Goal: Check status: Check status

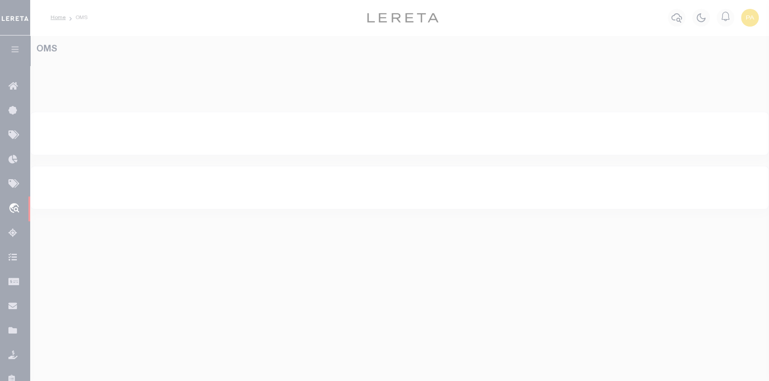
select select "200"
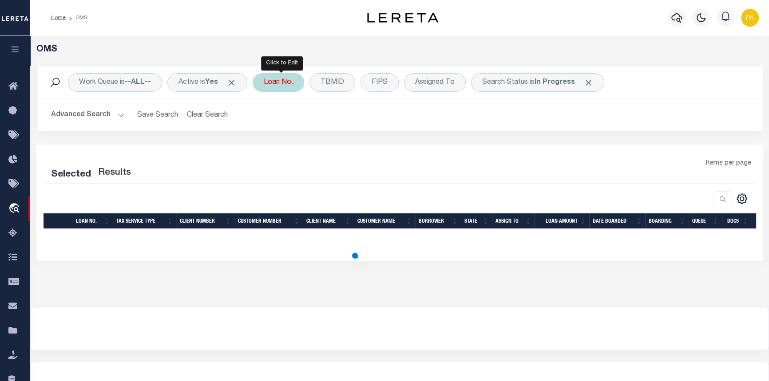
click at [289, 84] on div "Loan No." at bounding box center [279, 82] width 52 height 19
select select "200"
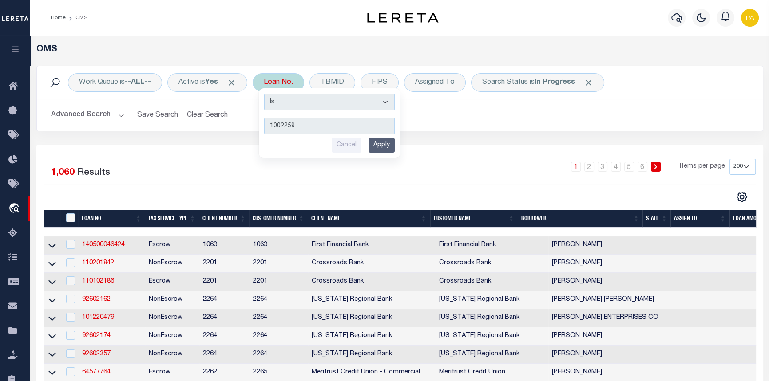
type input "10022597"
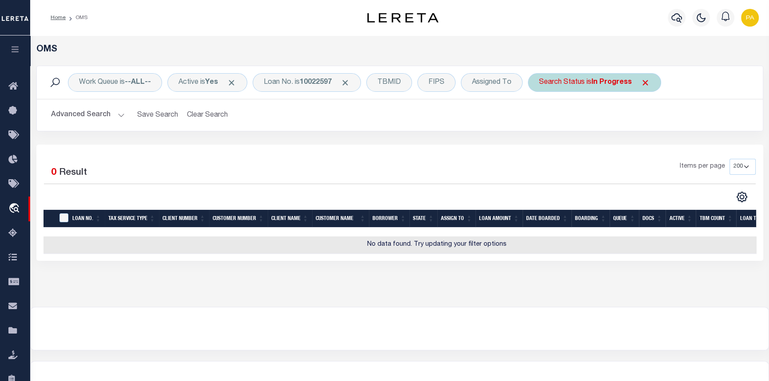
click at [651, 77] on div "Search Status is In Progress" at bounding box center [594, 82] width 133 height 19
select select "IP"
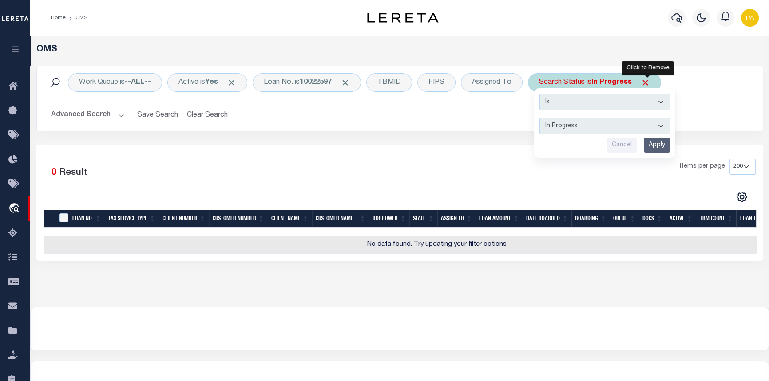
click at [648, 79] on span "Click to Remove" at bounding box center [645, 82] width 9 height 9
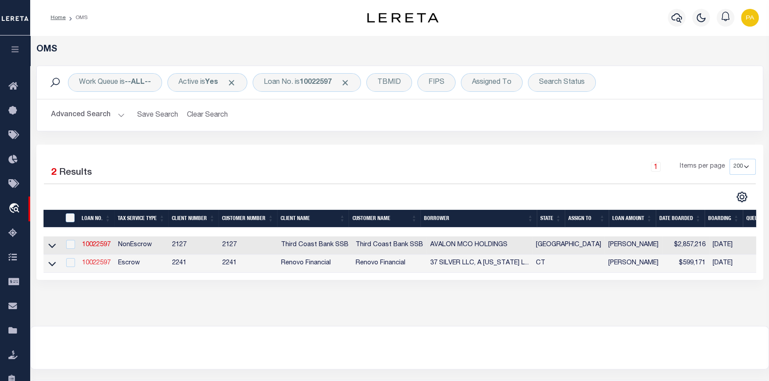
click at [93, 265] on link "10022597" at bounding box center [96, 263] width 28 height 6
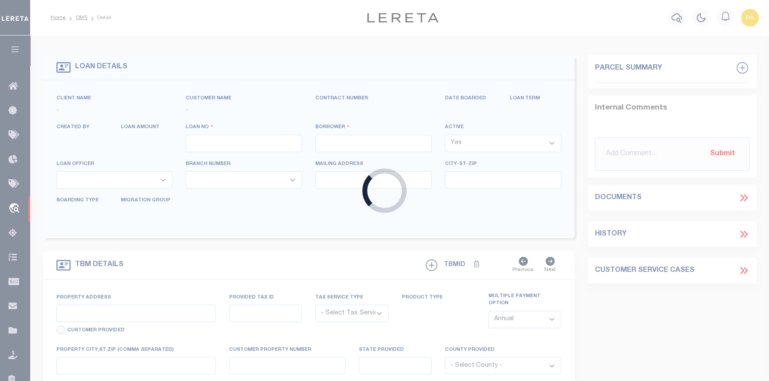
type input "10022597"
type input "37 SILVER LLC, A [US_STATE] LIMITED LIABILITY COMPANY"
select select
select select "400"
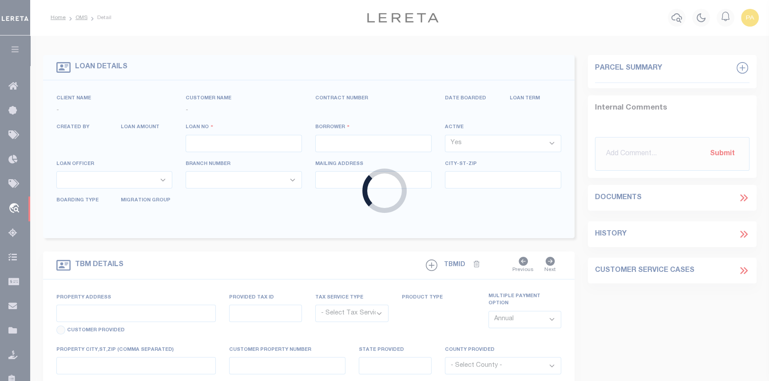
select select "Escrow"
type input "[STREET_ADDRESS]"
type input "WATERBURY, CT 06704"
type input "a0kUS00000Bow0r"
type input "CT"
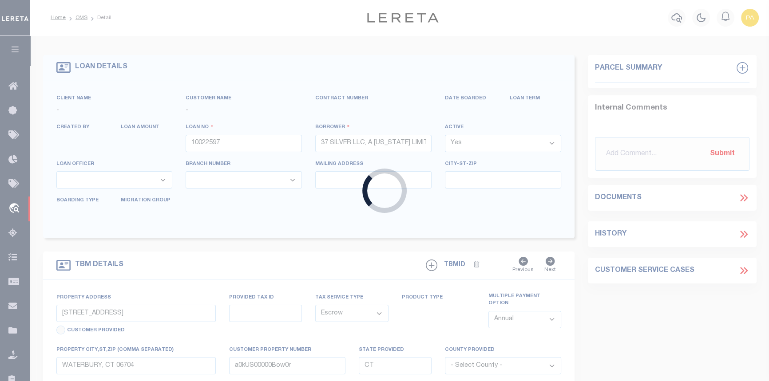
select select
select select "25067"
select select "2"
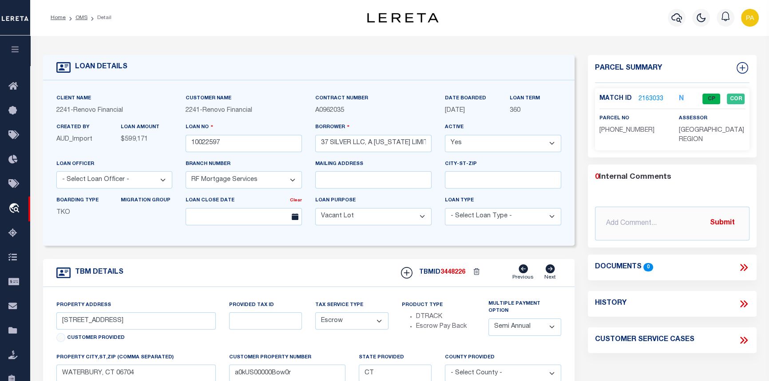
click at [651, 99] on link "2163033" at bounding box center [651, 99] width 25 height 9
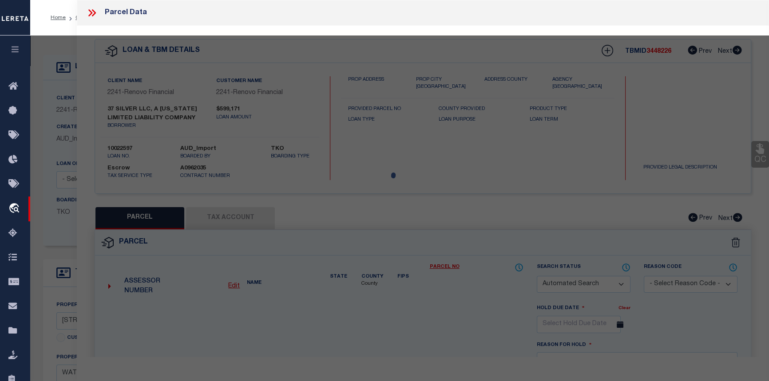
checkbox input "false"
select select "CP"
type input "75 HOLDINGS LLC"
select select "AGF"
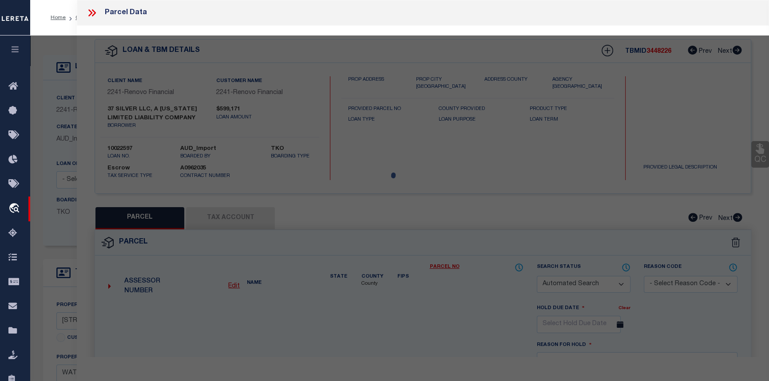
select select "ADD"
type input "[STREET_ADDRESS]"
type input "WATERBURY CT 06704"
type textarea "LOT:77 BLK:186 CITY/[GEOGRAPHIC_DATA]/TWP:[GEOGRAPHIC_DATA]"
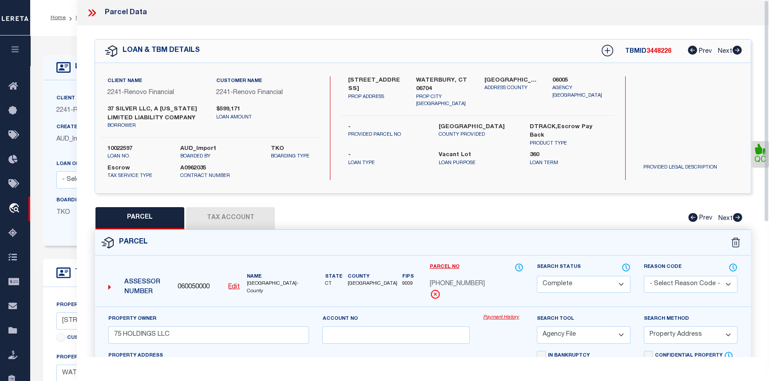
click at [496, 318] on link "Payment History" at bounding box center [503, 318] width 40 height 8
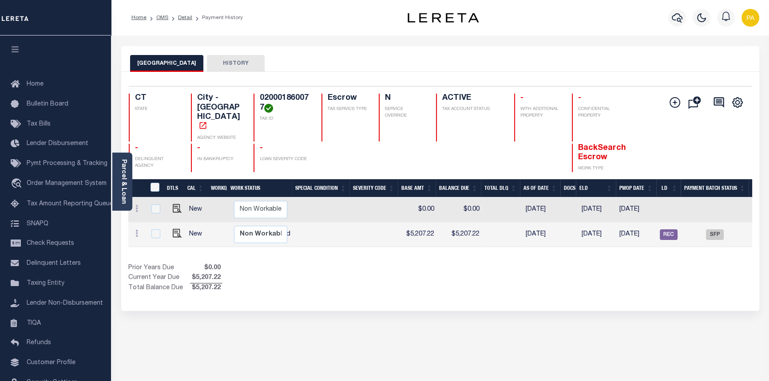
scroll to position [0, 275]
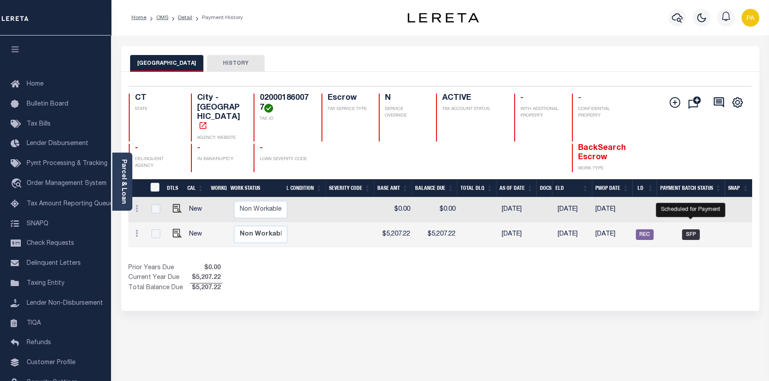
click at [687, 230] on span "SFP" at bounding box center [691, 235] width 18 height 11
checkbox input "true"
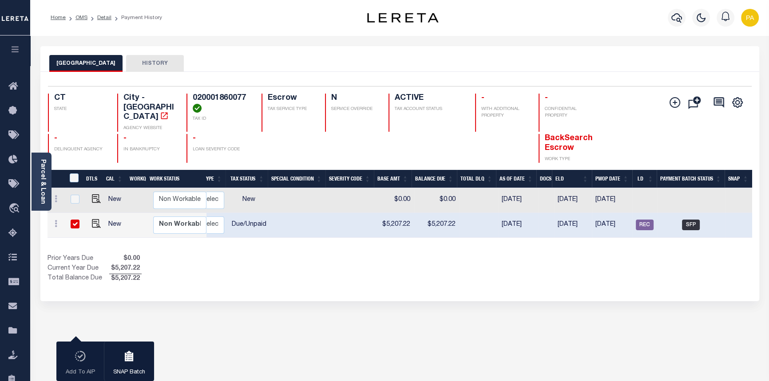
scroll to position [0, 195]
click at [645, 220] on span "REC" at bounding box center [645, 225] width 18 height 11
checkbox input "false"
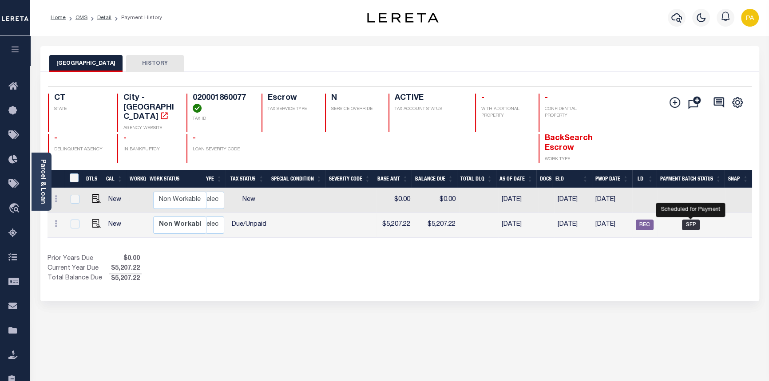
click at [688, 220] on span "SFP" at bounding box center [691, 225] width 18 height 11
checkbox input "true"
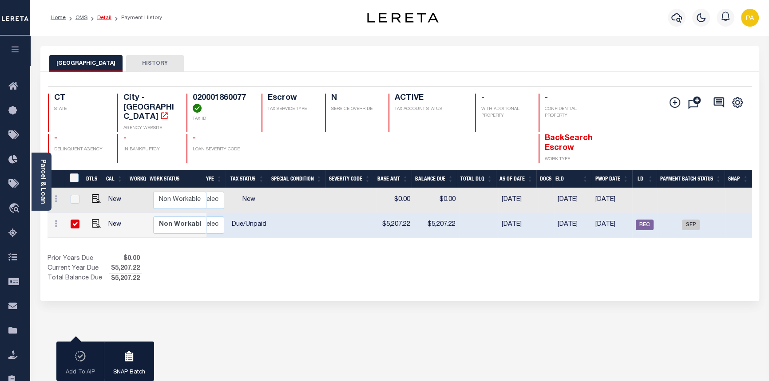
click at [102, 20] on link "Detail" at bounding box center [104, 17] width 14 height 5
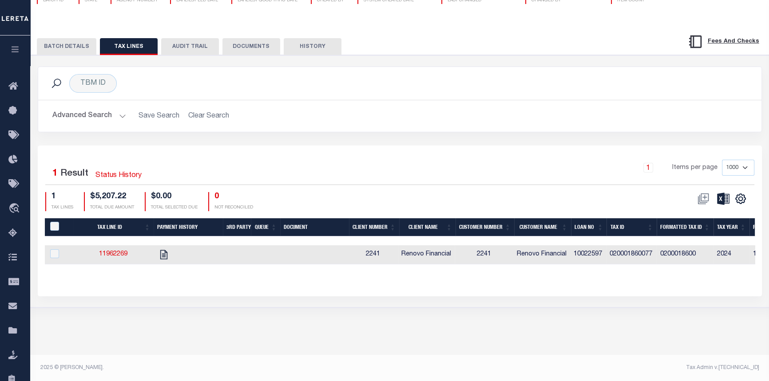
scroll to position [89, 0]
click at [193, 265] on td at bounding box center [187, 255] width 69 height 19
checkbox input "true"
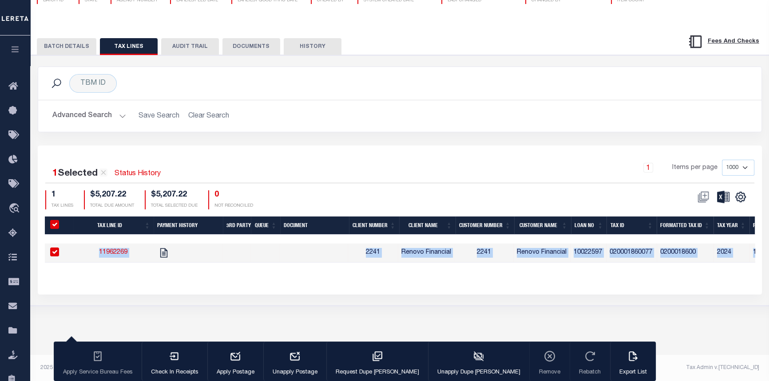
drag, startPoint x: 183, startPoint y: 270, endPoint x: 171, endPoint y: 272, distance: 12.3
click at [171, 272] on div "Tax Line ID Payment History 3rd Party Queue Document Client Number Client Name …" at bounding box center [400, 247] width 710 height 60
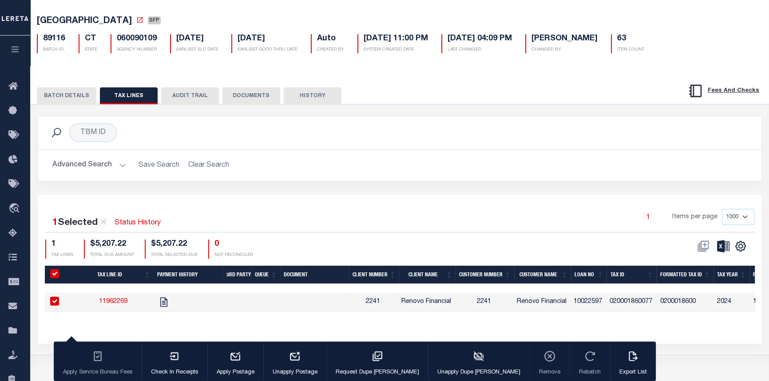
scroll to position [0, 0]
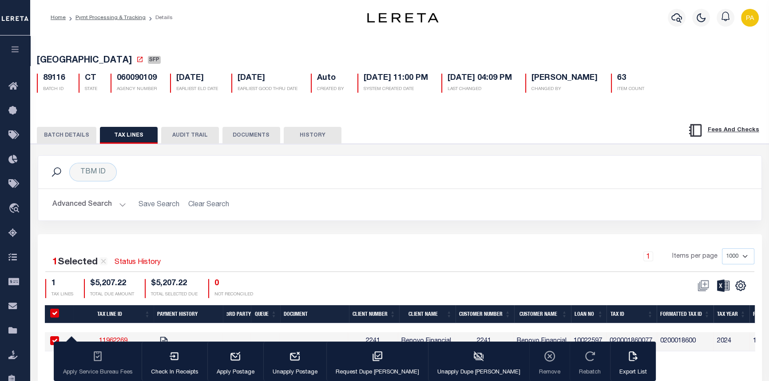
click at [64, 138] on button "BATCH DETAILS" at bounding box center [67, 135] width 60 height 17
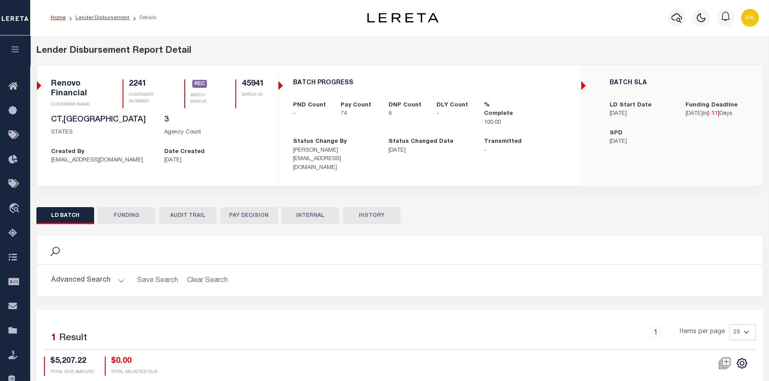
click at [129, 207] on button "FUNDING" at bounding box center [127, 215] width 58 height 17
type input "$334,337.98"
type input "$0"
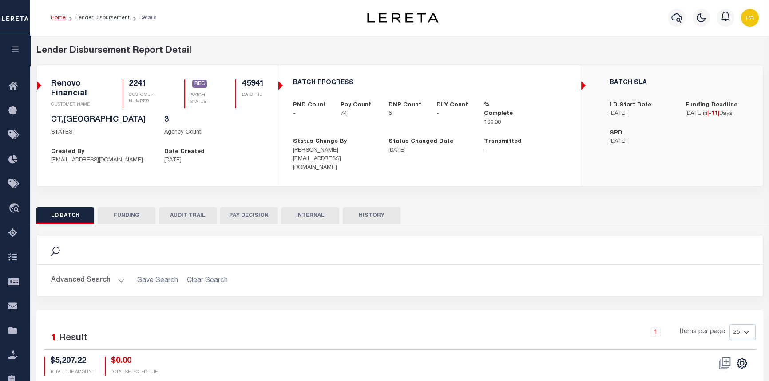
type input "09/02/2025"
type input "20250902MMQFMP2700595209021805FT03"
type input "08/29/2025"
select select "100"
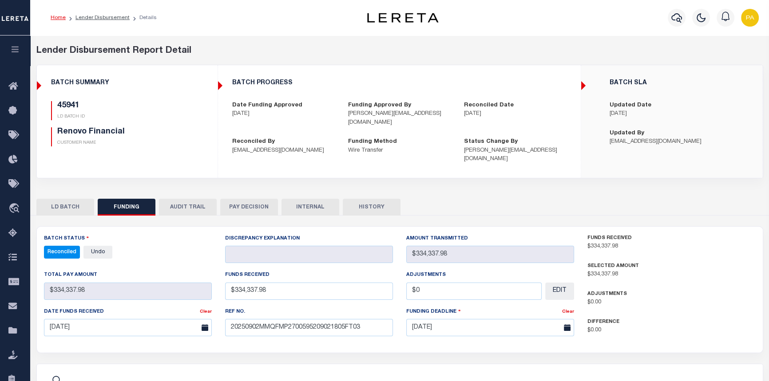
select select "100"
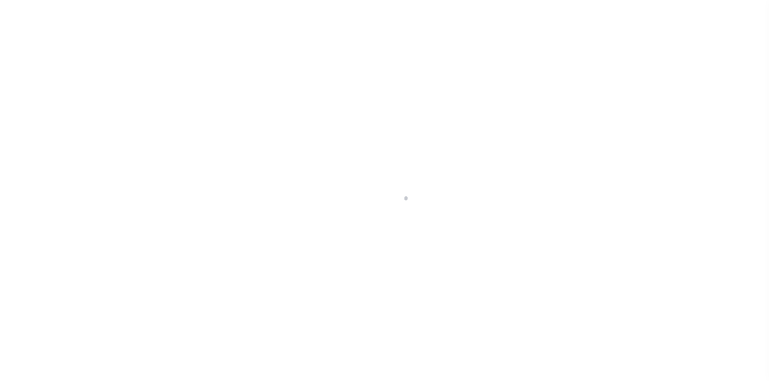
select select "400"
select select "Escrow"
type input "[STREET_ADDRESS]"
type input "WATERBURY, CT 06704"
type input "a0kUS00000Bow0r"
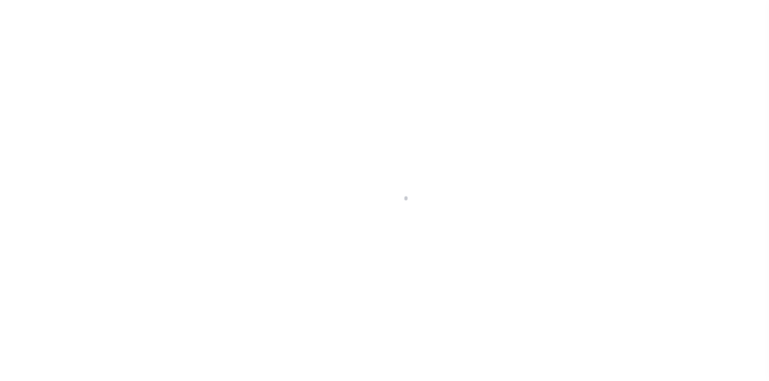
type input "CT"
select select
select select "25067"
select select "2"
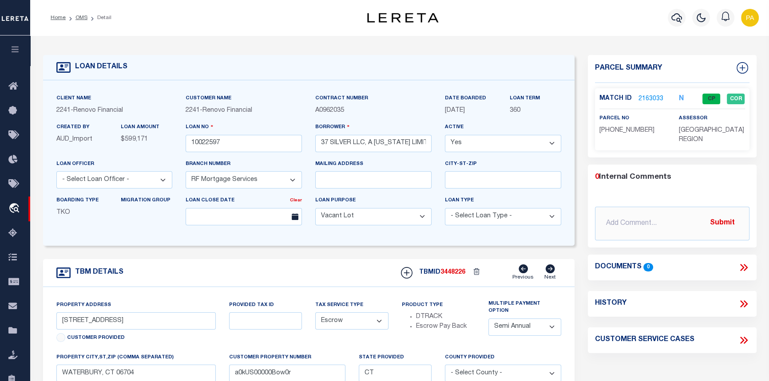
click at [643, 97] on link "2163033" at bounding box center [651, 99] width 25 height 9
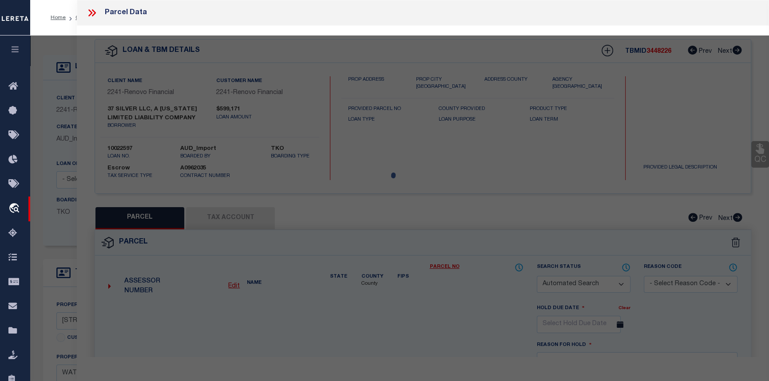
checkbox input "false"
select select "CP"
type input "75 HOLDINGS LLC"
select select "AGF"
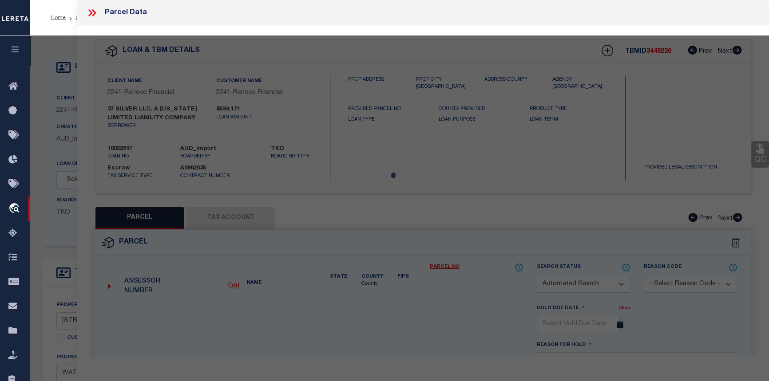
select select "ADD"
type input "[STREET_ADDRESS]"
type input "WATERBURY CT 06704"
type textarea "LOT:77 BLK:186 CITY/[GEOGRAPHIC_DATA]/TWP:[GEOGRAPHIC_DATA]"
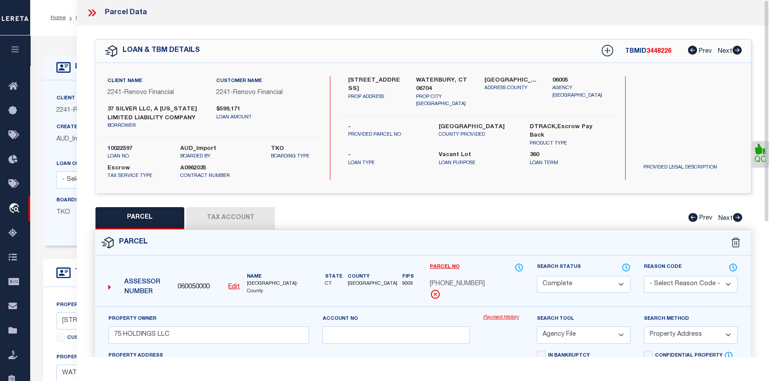
click at [496, 320] on link "Payment History" at bounding box center [503, 318] width 40 height 8
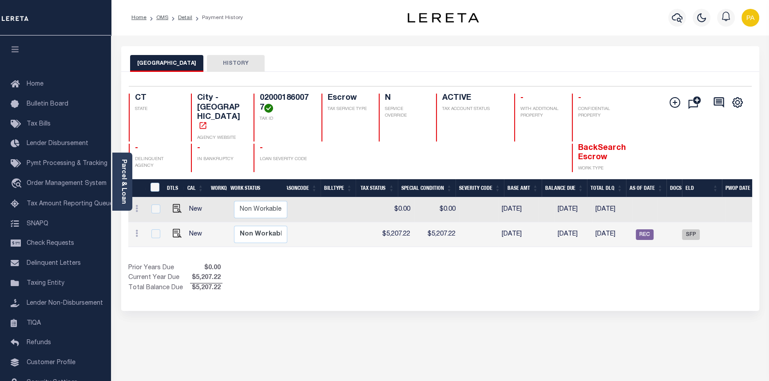
scroll to position [0, 275]
drag, startPoint x: 318, startPoint y: 96, endPoint x: 268, endPoint y: 95, distance: 49.7
click at [269, 96] on div "CT STATE City - CT AGENCY WEBSITE 020001860077 TAX ID Escrow TAX SERVICE TYPE N…" at bounding box center [388, 118] width 519 height 48
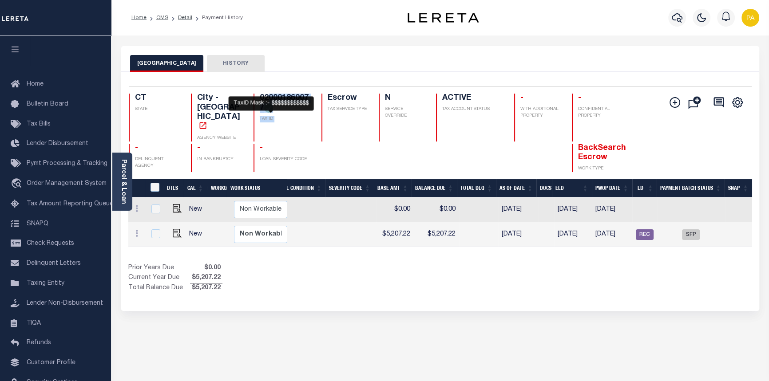
click at [281, 112] on h4 "020001860077" at bounding box center [285, 103] width 51 height 19
drag, startPoint x: 258, startPoint y: 99, endPoint x: 266, endPoint y: 99, distance: 8.5
click at [267, 108] on div "020001860077 TAX ID" at bounding box center [282, 118] width 57 height 48
copy h4 "020001860077"
click at [184, 18] on link "Detail" at bounding box center [185, 17] width 14 height 5
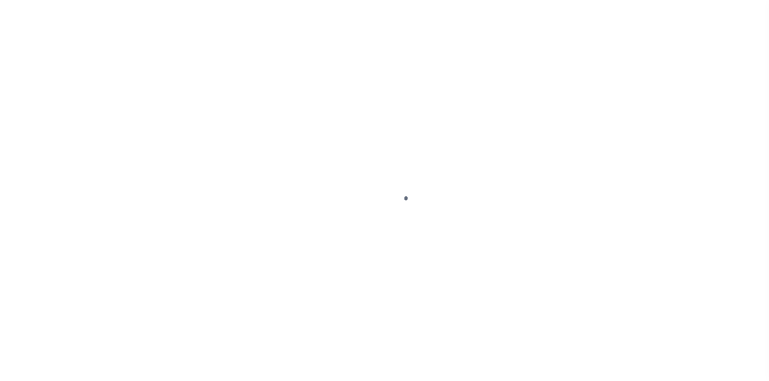
select select "400"
select select "Escrow"
type input "[STREET_ADDRESS]"
type input "WATERBURY, CT 06704"
type input "a0kUS00000Bow0r"
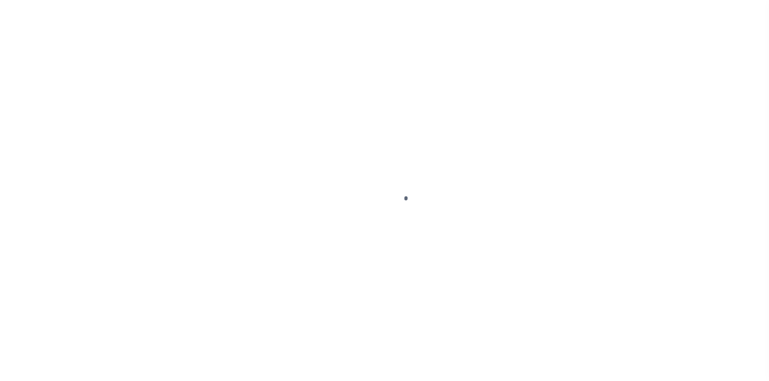
type input "CT"
select select
select select "25067"
select select "2"
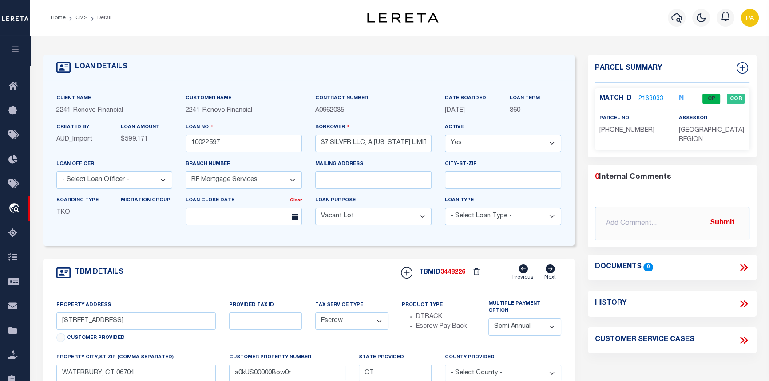
click at [648, 101] on link "2163033" at bounding box center [651, 99] width 25 height 9
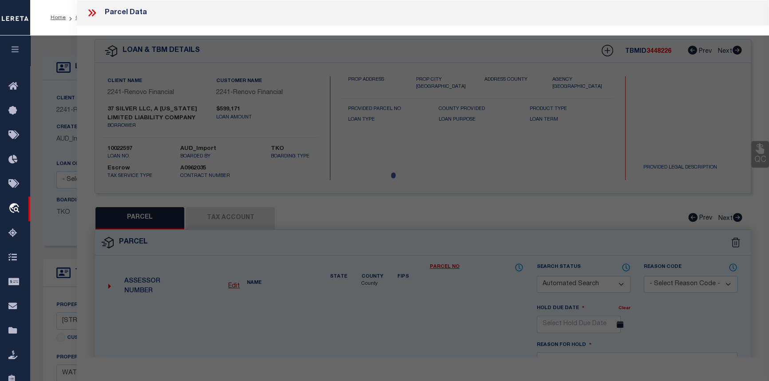
checkbox input "false"
select select "CP"
type input "75 HOLDINGS LLC"
select select "AGF"
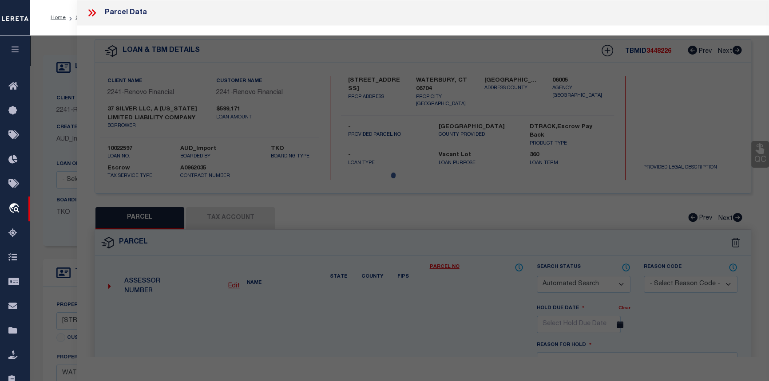
select select "ADD"
type input "132 EASTON AVE"
type input "WATERBURY CT 06704"
type textarea "LOT:77 BLK:186 CITY/MUNI/TWP:WATERBURY"
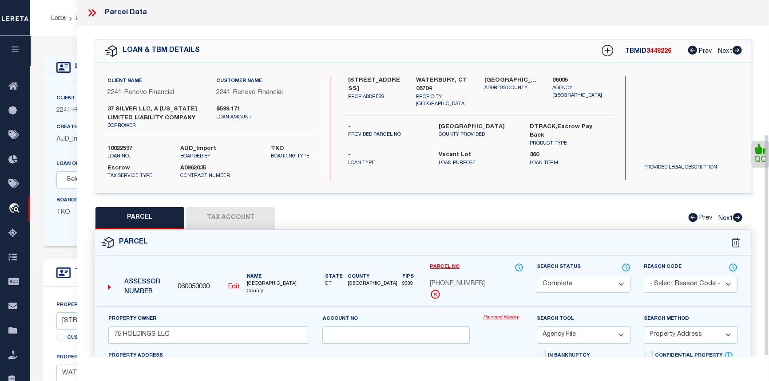
scroll to position [215, 0]
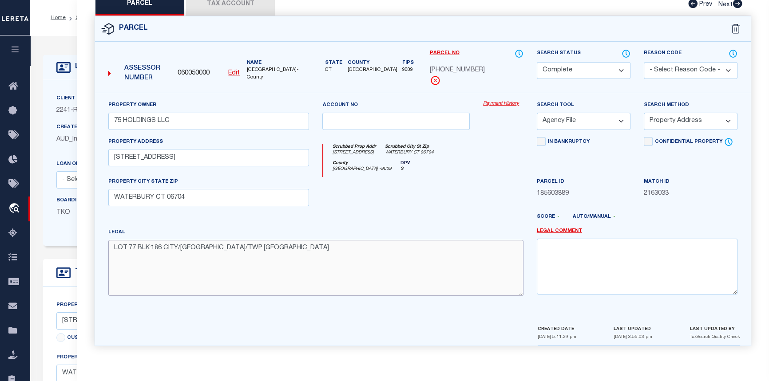
click at [352, 325] on div "Property Owner 75 HOLDINGS LLC Account no Payment History Search Tool -- Select…" at bounding box center [423, 209] width 656 height 232
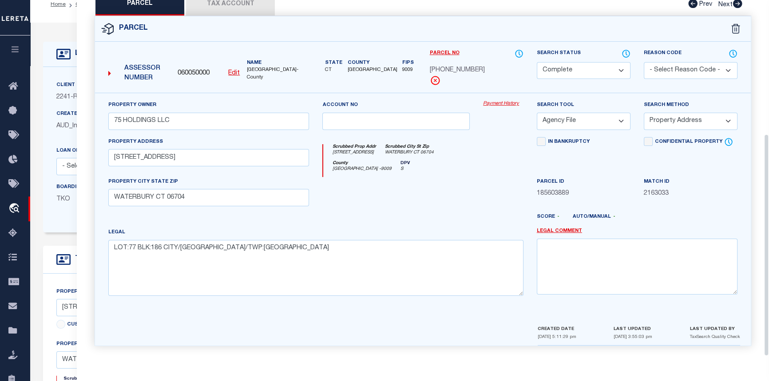
scroll to position [0, 0]
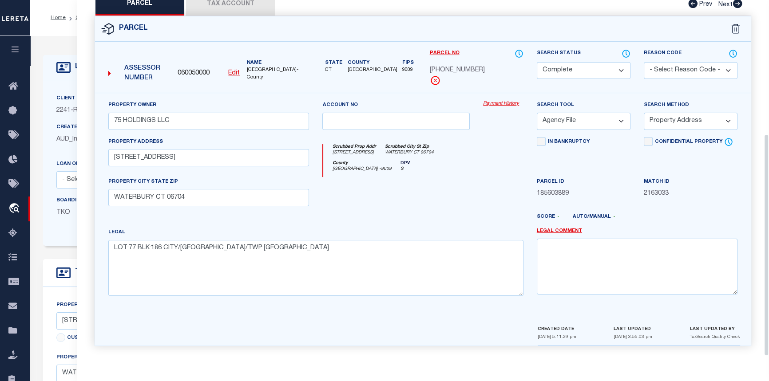
drag, startPoint x: 444, startPoint y: 349, endPoint x: 442, endPoint y: 336, distance: 13.9
click at [444, 349] on div "Parcel 060050000 Edit" at bounding box center [423, 186] width 670 height 341
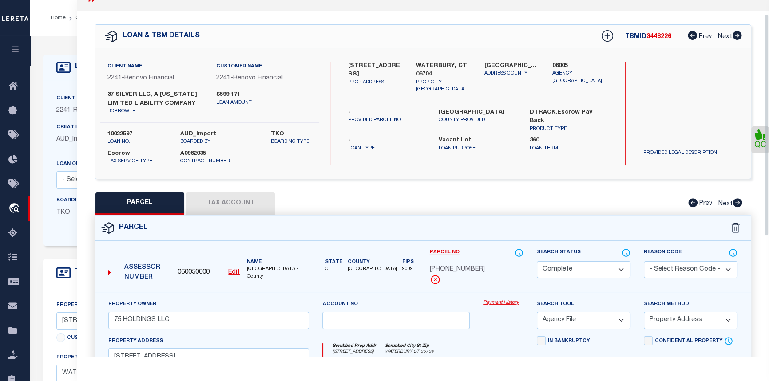
scroll to position [13, 0]
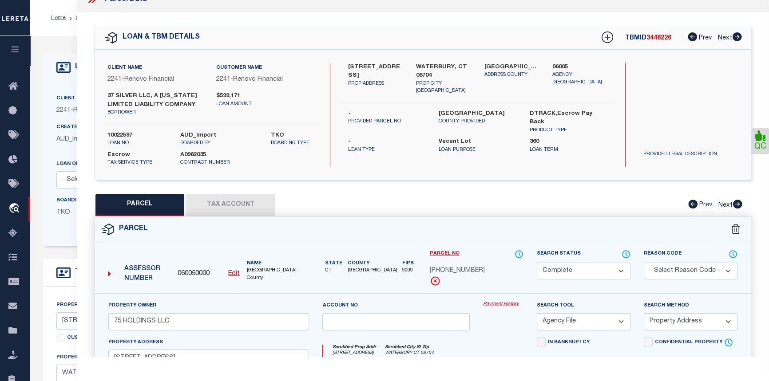
click at [495, 305] on link "Payment History" at bounding box center [503, 305] width 40 height 8
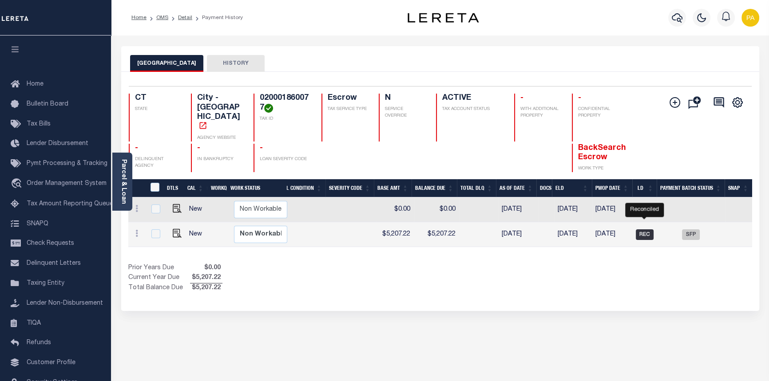
click at [641, 230] on span "REC" at bounding box center [645, 235] width 18 height 11
checkbox input "true"
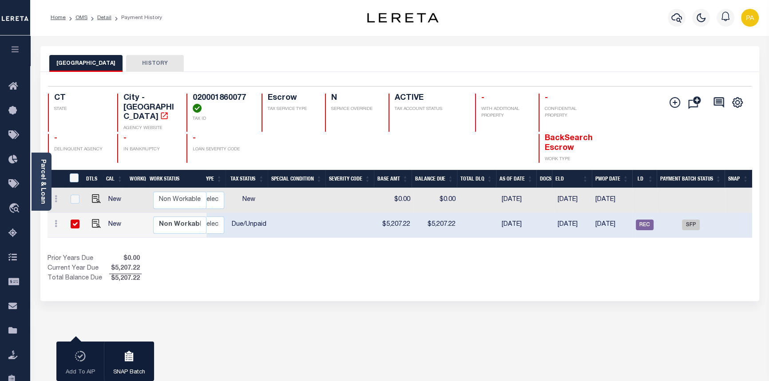
scroll to position [0, 195]
click at [102, 19] on link "Detail" at bounding box center [104, 17] width 14 height 5
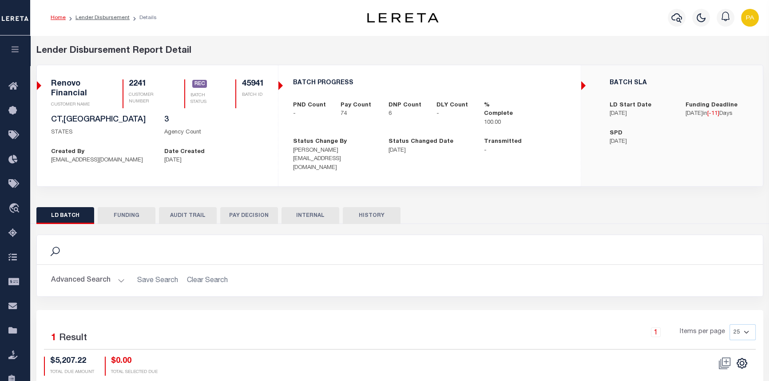
click at [134, 207] on button "FUNDING" at bounding box center [127, 215] width 58 height 17
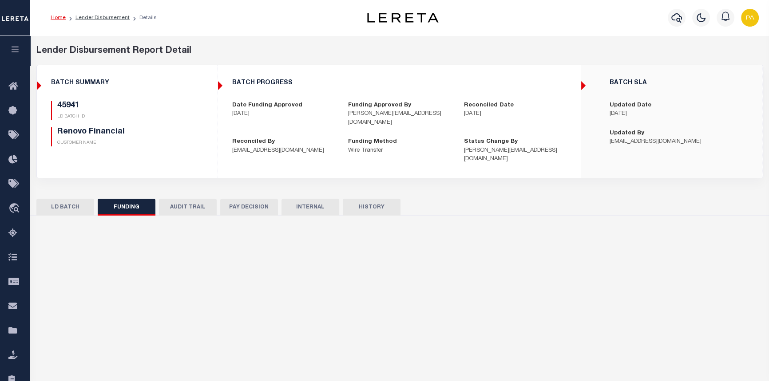
type input "$334,337.98"
type input "$0"
type input "[DATE]"
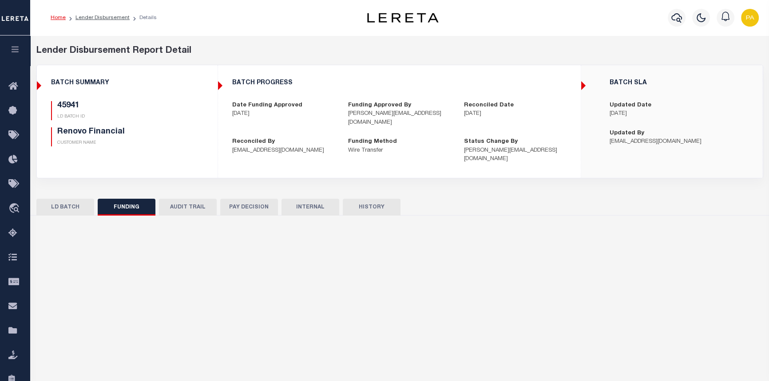
type input "20250902MMQFMP2700595209021805FT03"
type input "[DATE]"
select select "100"
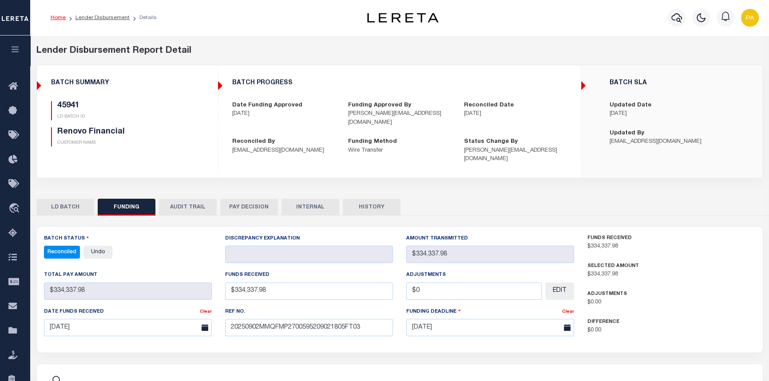
select select "100"
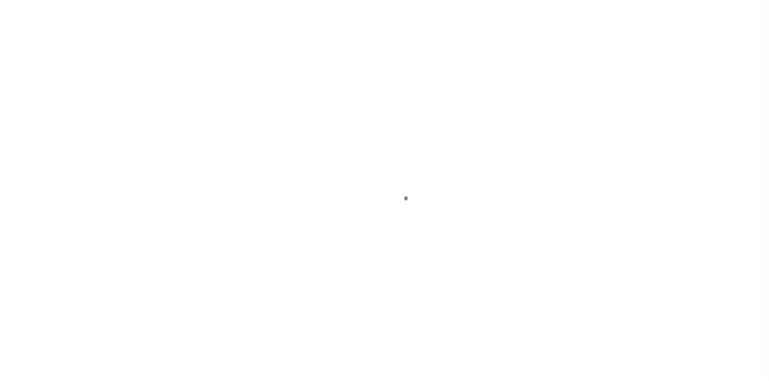
select select "400"
select select "Escrow"
type input "[STREET_ADDRESS]"
type input "WATERBURY, CT 06704"
type input "a0kUS00000Bow0r"
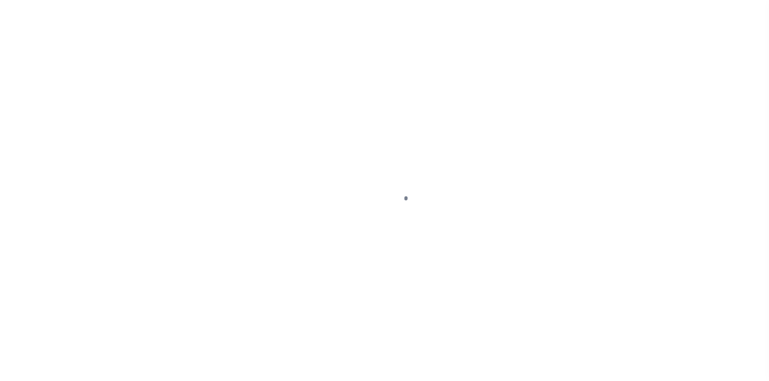
type input "CT"
select select
select select "25067"
select select "2"
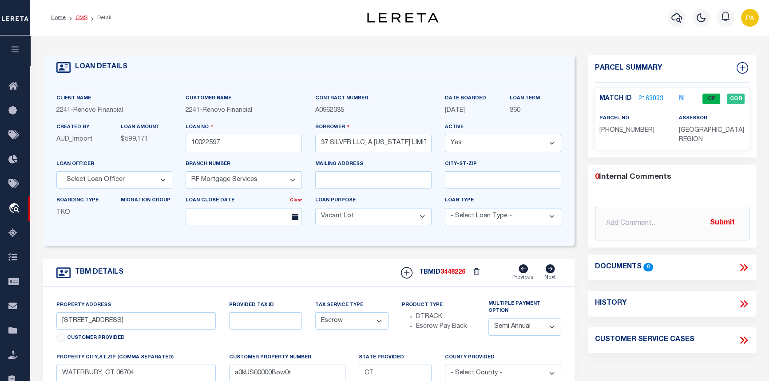
click at [83, 18] on link "OMS" at bounding box center [81, 17] width 12 height 5
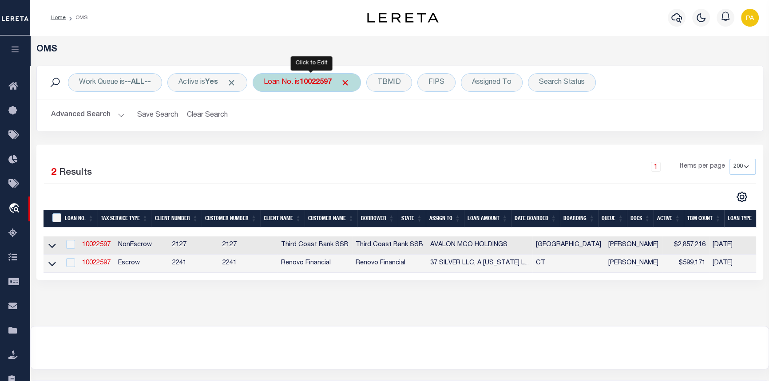
click at [324, 84] on b "10022597" at bounding box center [316, 82] width 32 height 7
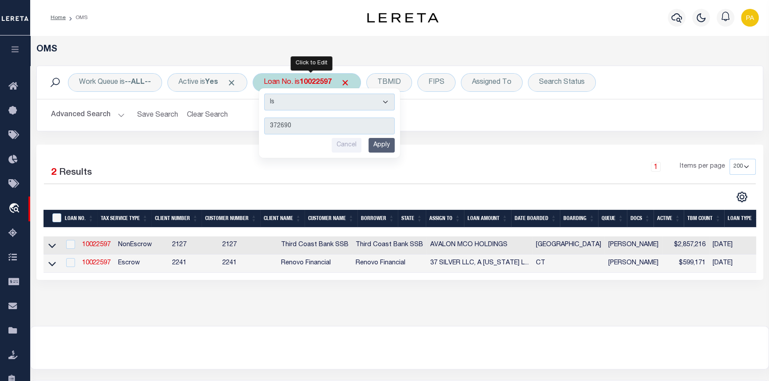
type input "3726905"
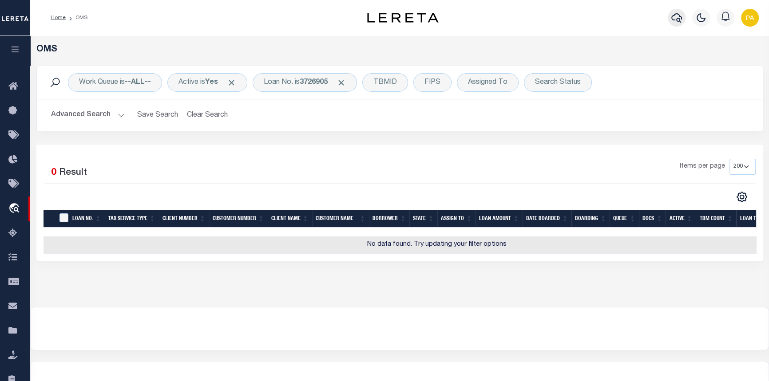
click at [684, 20] on button "button" at bounding box center [677, 18] width 18 height 18
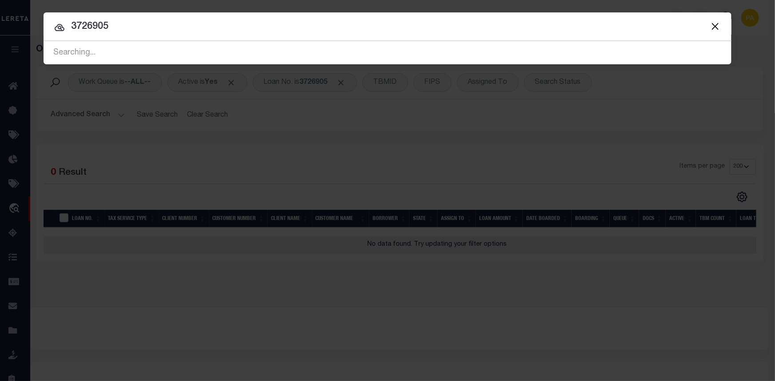
type input "3726905"
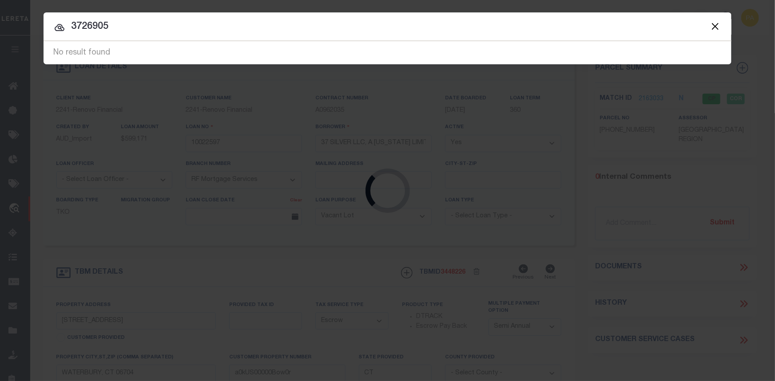
select select
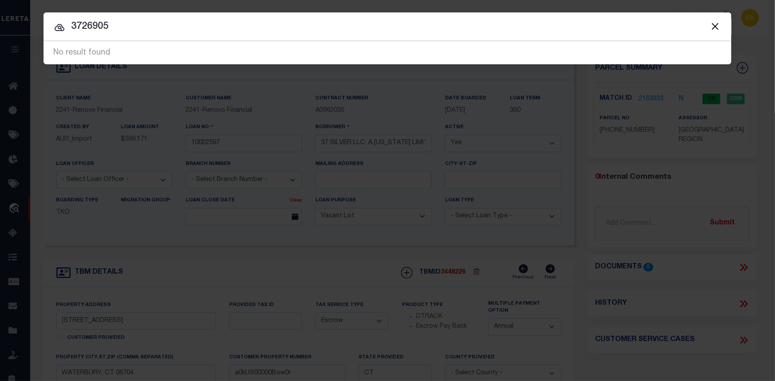
click at [715, 26] on button "Close" at bounding box center [715, 26] width 12 height 12
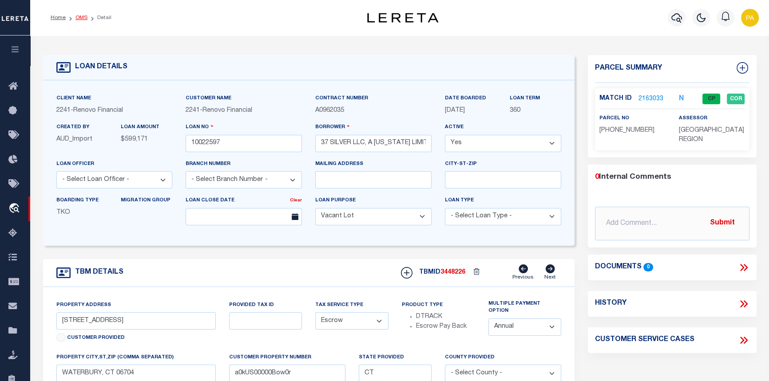
click at [79, 18] on link "OMS" at bounding box center [81, 17] width 12 height 5
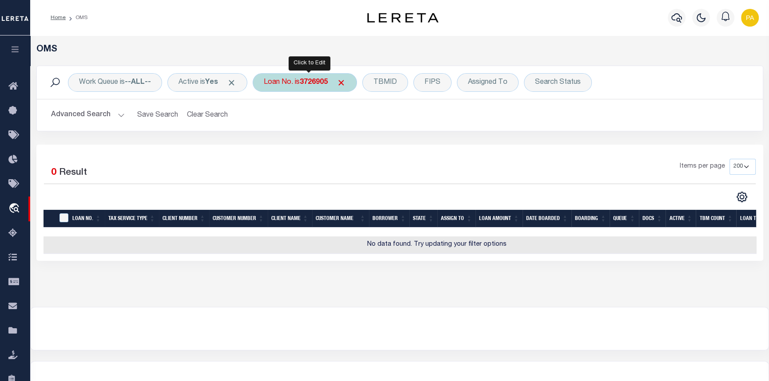
click at [318, 81] on b "3726905" at bounding box center [314, 82] width 28 height 7
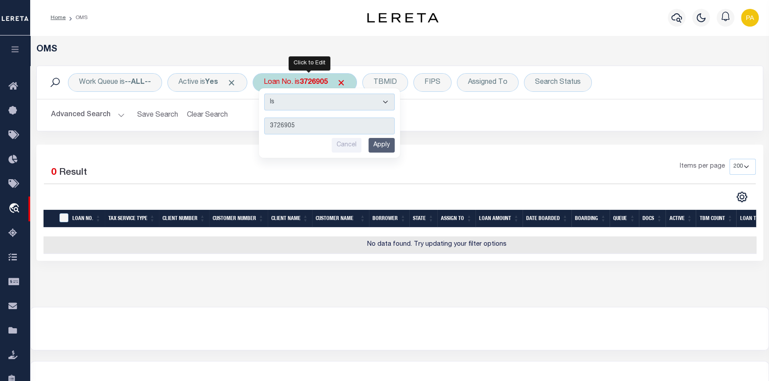
type input "3506191481107"
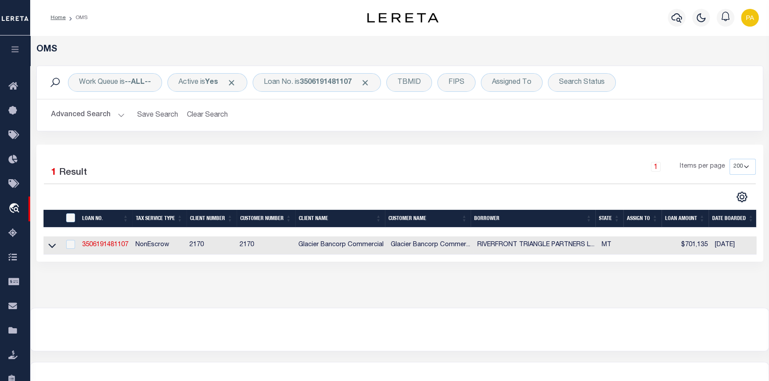
click at [106, 248] on link "3506191481107" at bounding box center [105, 245] width 46 height 6
type input "3506191481107"
type input "RIVERFRONT TRIANGLE PARTNERS LLC"
select select
type input "[STREET_ADDRESS]"
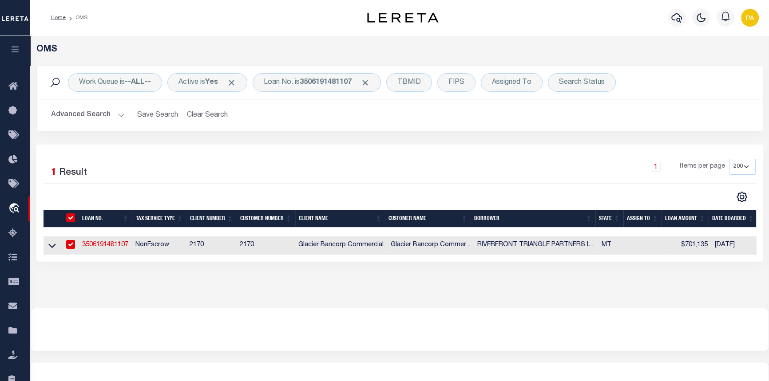
type input "MISSOULA MT 59802-4474"
select select
select select "NonEscrow"
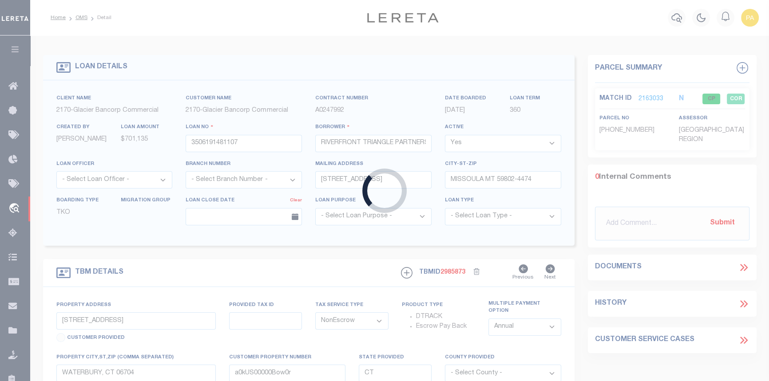
type input "[STREET_ADDRESS]"
select select
type input "MISSOULA MT 598020000"
type input "MT"
select select
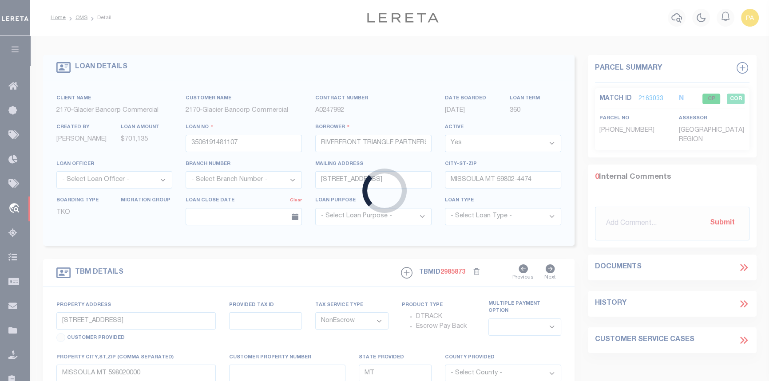
type textarea "Liability limited to information provided"
select select "4570"
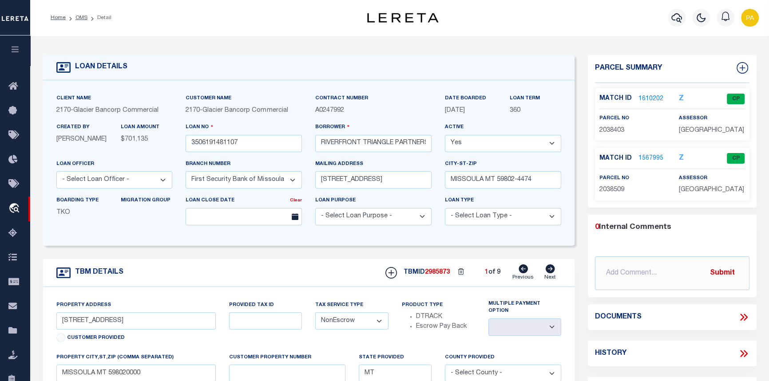
click at [649, 95] on link "1610202" at bounding box center [651, 99] width 25 height 9
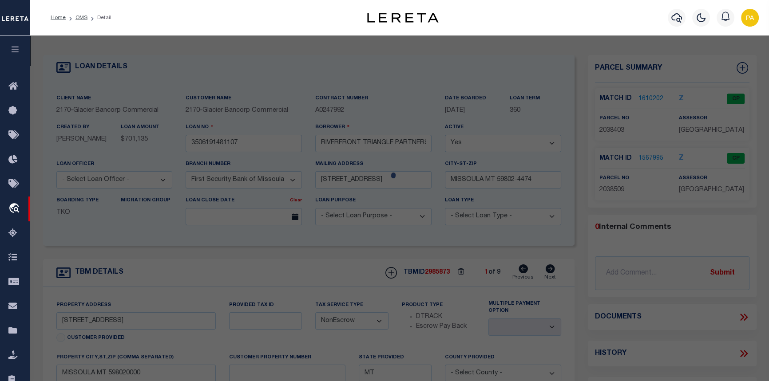
checkbox input "false"
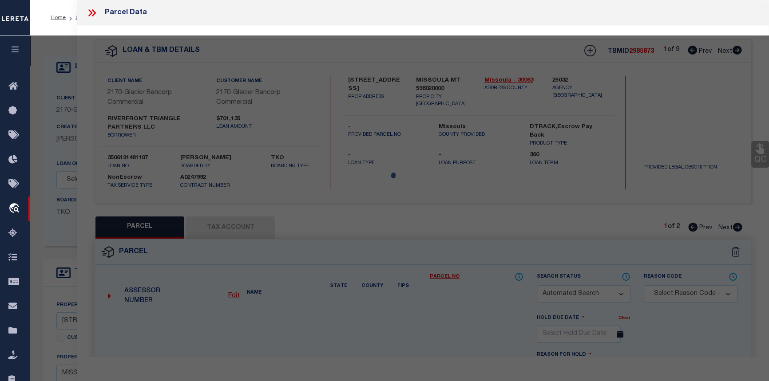
select select "CP"
type input "RIVERFRONT TRIANGLE PARTNERS LLC"
type input "04-2200-21-1-13-08-0000"
select select
type input "537 W FRONT ST"
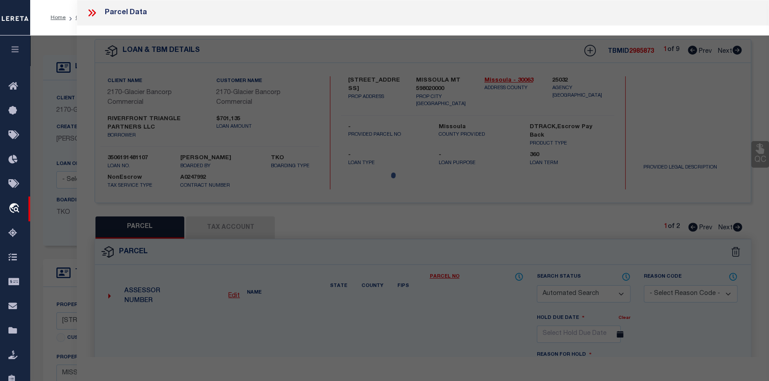
checkbox input "false"
type input "MISSOULA MT 59802"
type textarea "WJ MCCORMICKS ADDITION, S21, T13 N, R19 W, BLOCK 56, Lot 46, POR VAC FRONT ST"
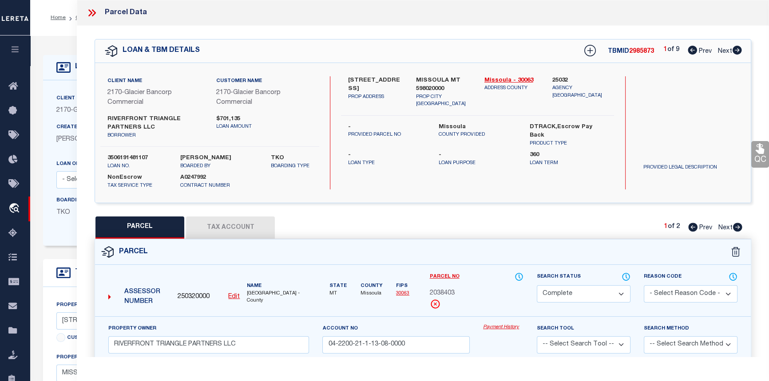
click at [502, 324] on link "Payment History" at bounding box center [503, 328] width 40 height 8
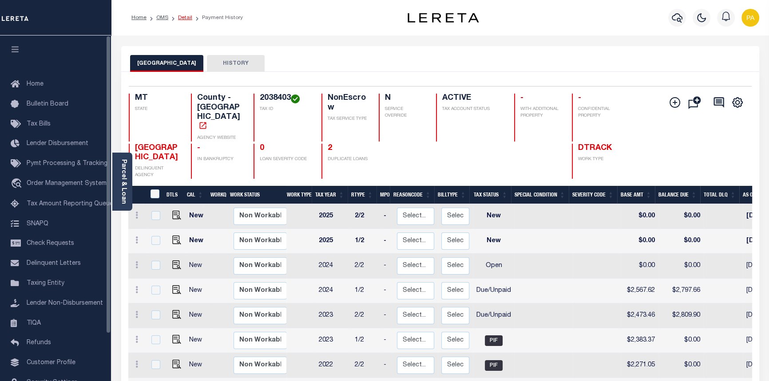
click at [183, 19] on link "Detail" at bounding box center [185, 17] width 14 height 5
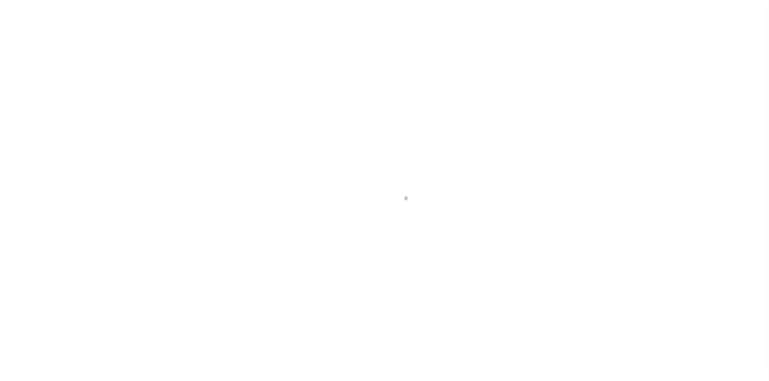
select select "NonEscrow"
type input "[STREET_ADDRESS]"
select select
type input "MISSOULA MT 598020000"
type input "MT"
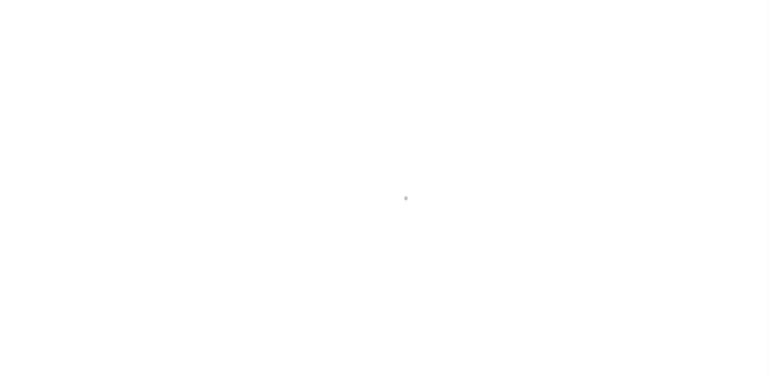
select select
type textarea "Liability limited to information provided"
select select "4570"
